Goal: Navigation & Orientation: Go to known website

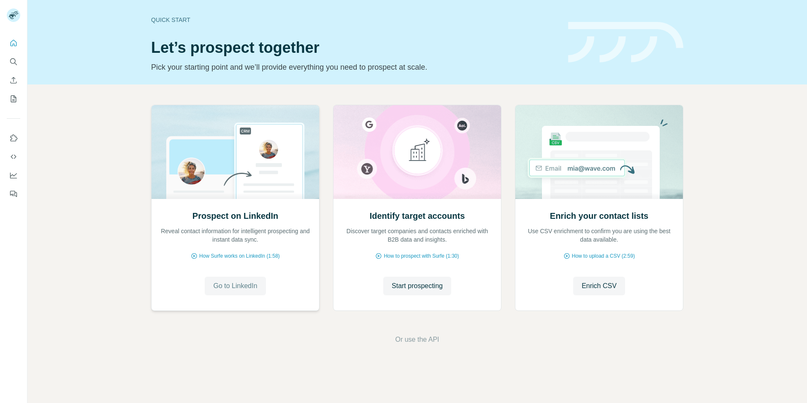
click at [221, 283] on span "Go to LinkedIn" at bounding box center [235, 286] width 44 height 10
